Goal: Task Accomplishment & Management: Complete application form

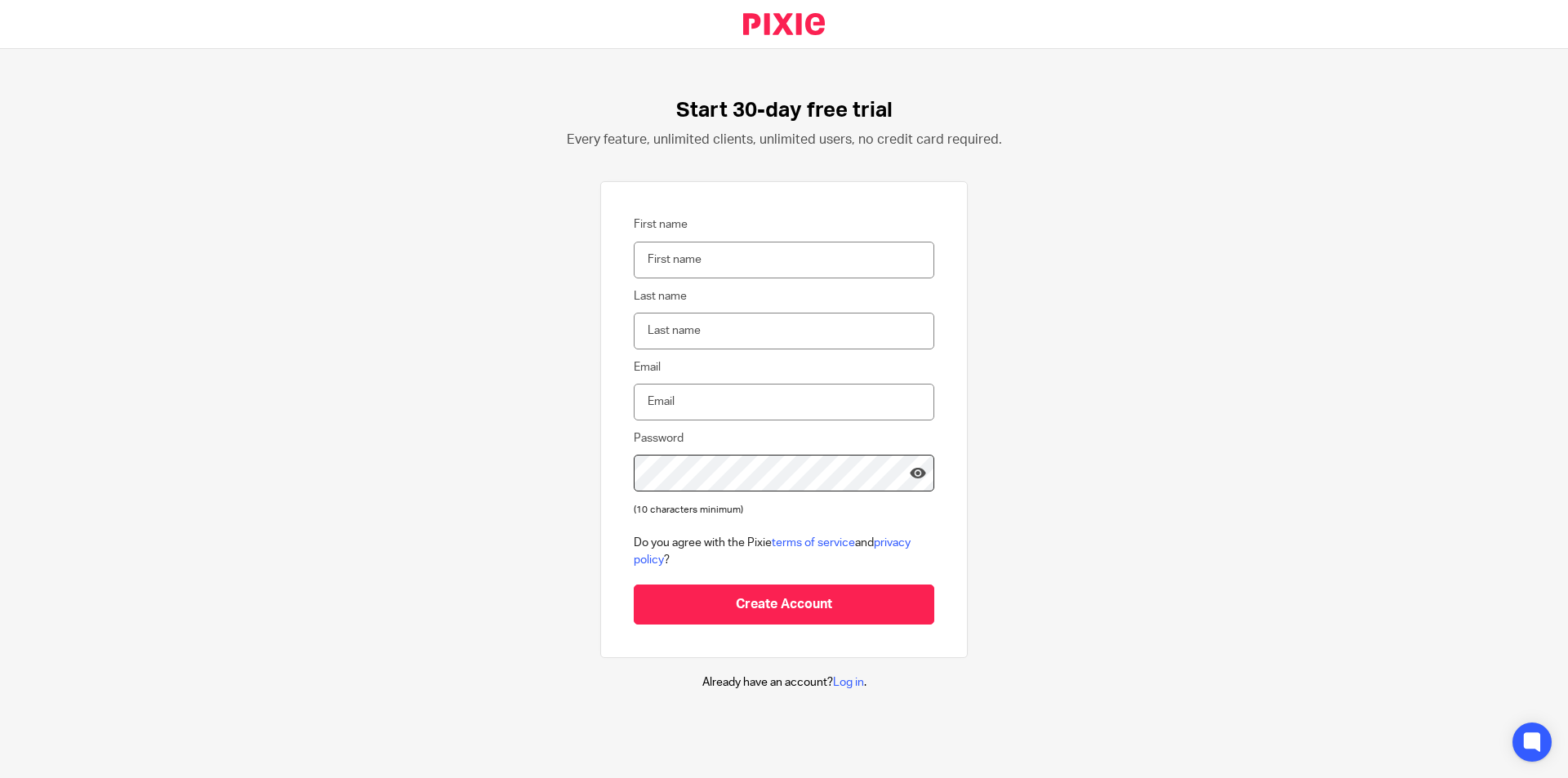
click at [709, 254] on input "First name" at bounding box center [784, 260] width 301 height 37
type input "s"
type input "Suni"
type input "[PERSON_NAME]"
click at [1168, 218] on div "Start 30-day free trial Every feature, unlimited clients, unlimited users, no c…" at bounding box center [784, 394] width 1568 height 690
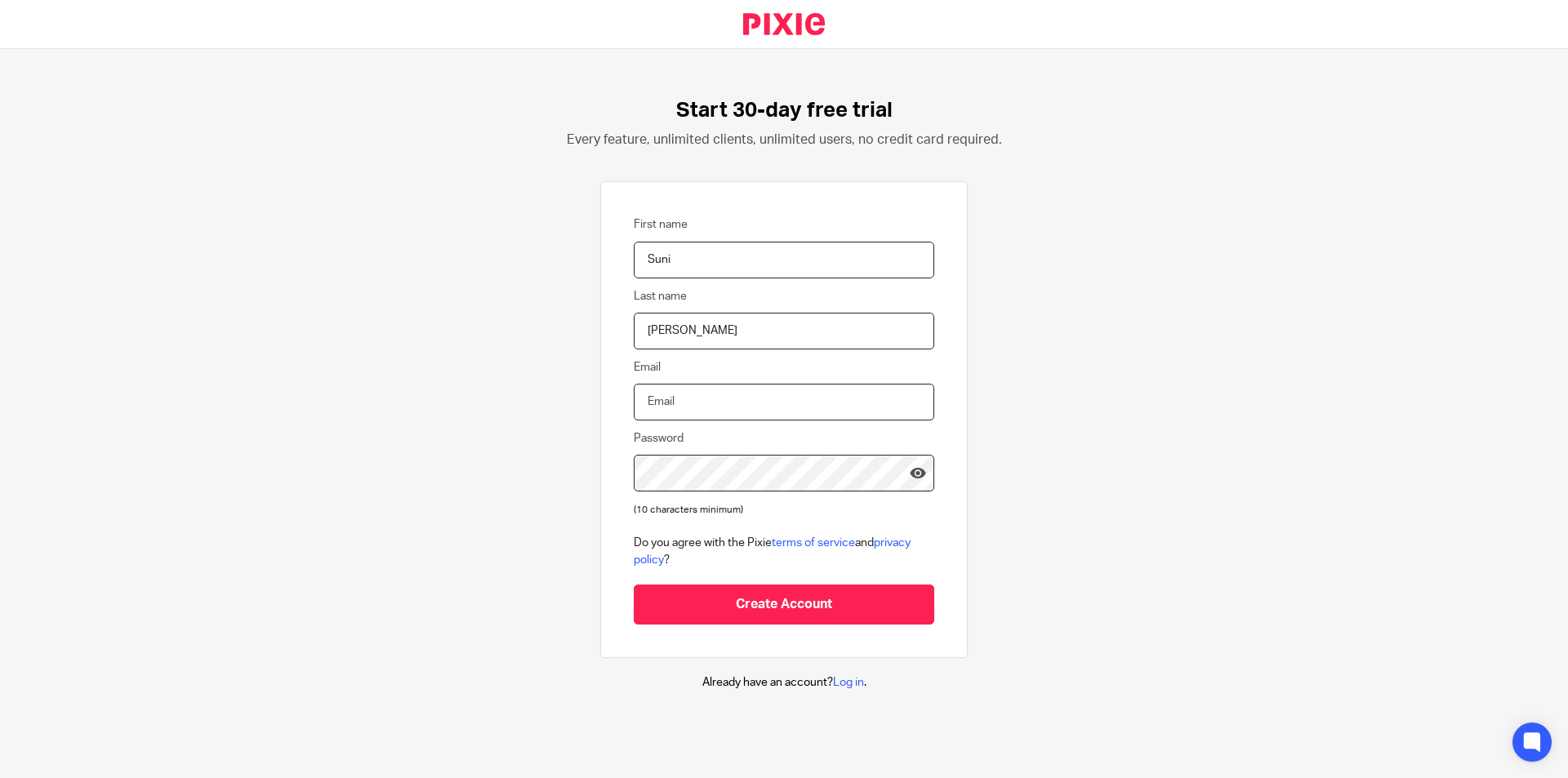
click at [693, 413] on input "Email" at bounding box center [784, 402] width 301 height 37
type input "sunighimiree@gmail.com"
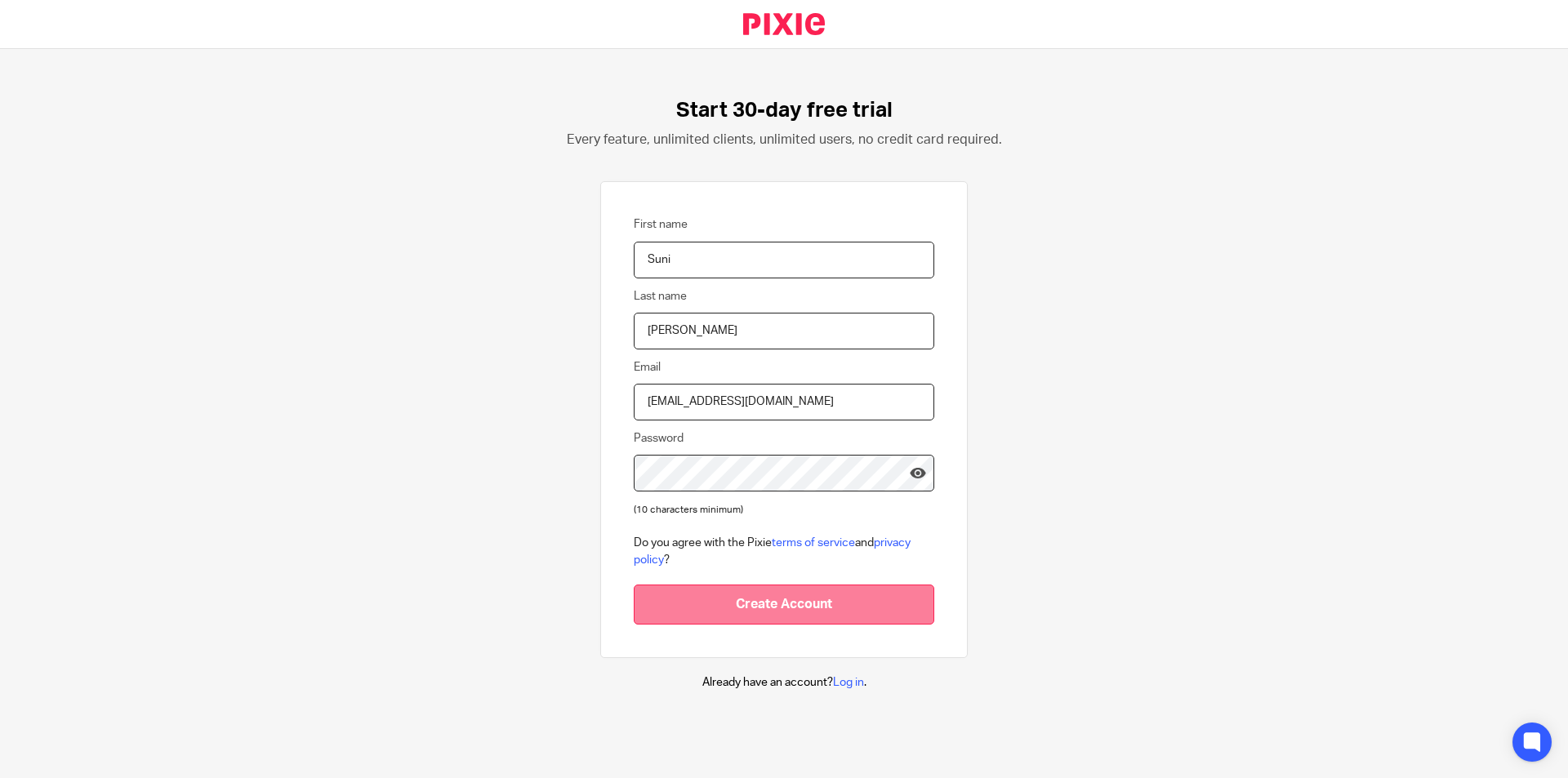
click at [785, 599] on input "Create Account" at bounding box center [784, 604] width 301 height 40
click at [634, 584] on input "Create Account" at bounding box center [784, 604] width 301 height 40
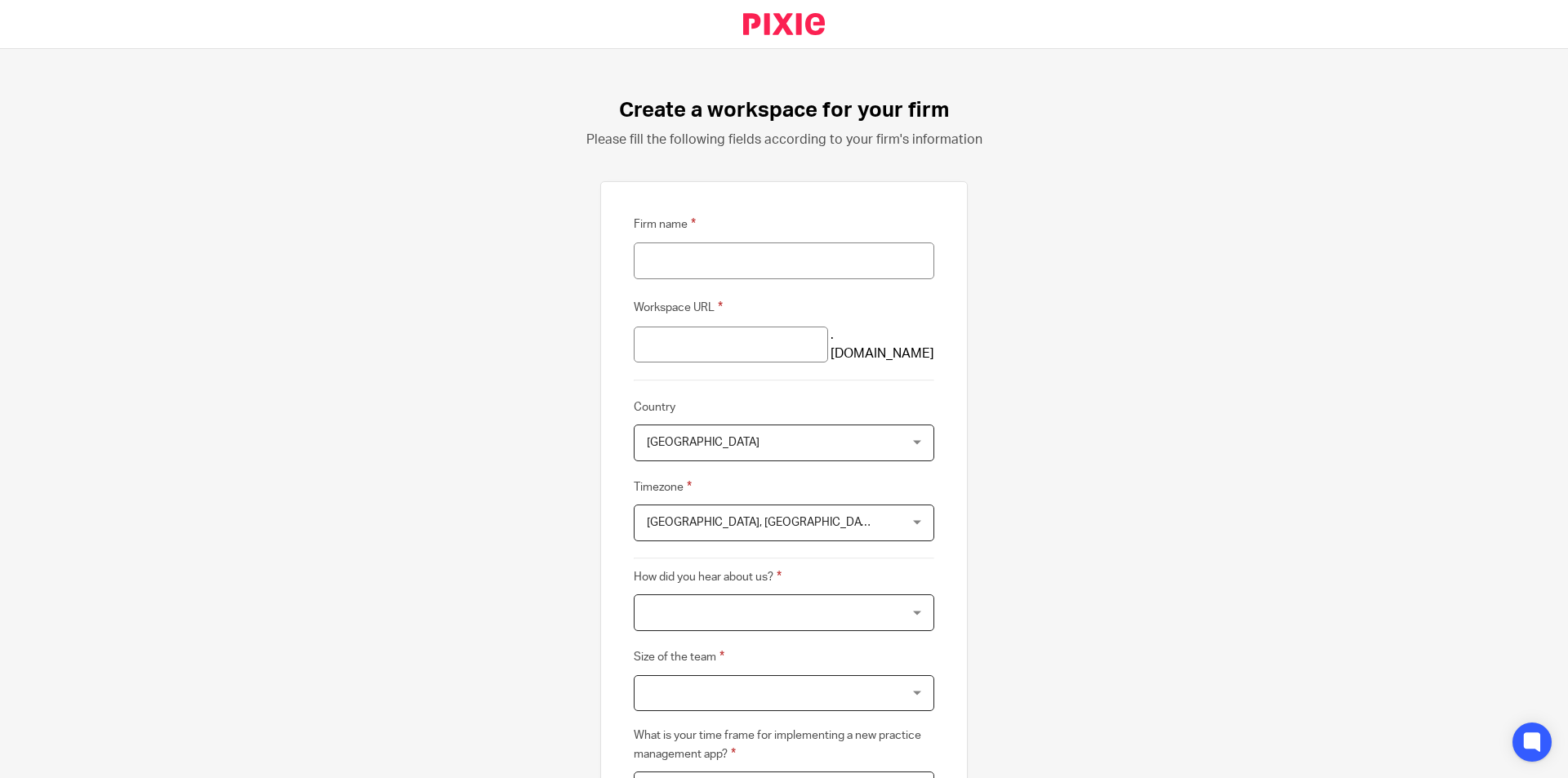
click at [755, 284] on fieldset "Firm name" at bounding box center [784, 256] width 301 height 83
click at [752, 257] on input "Firm name" at bounding box center [784, 260] width 301 height 37
click at [454, 208] on div "Create a workspace for your firm Please fill the following fields according to …" at bounding box center [784, 413] width 1568 height 729
